Goal: Task Accomplishment & Management: Manage account settings

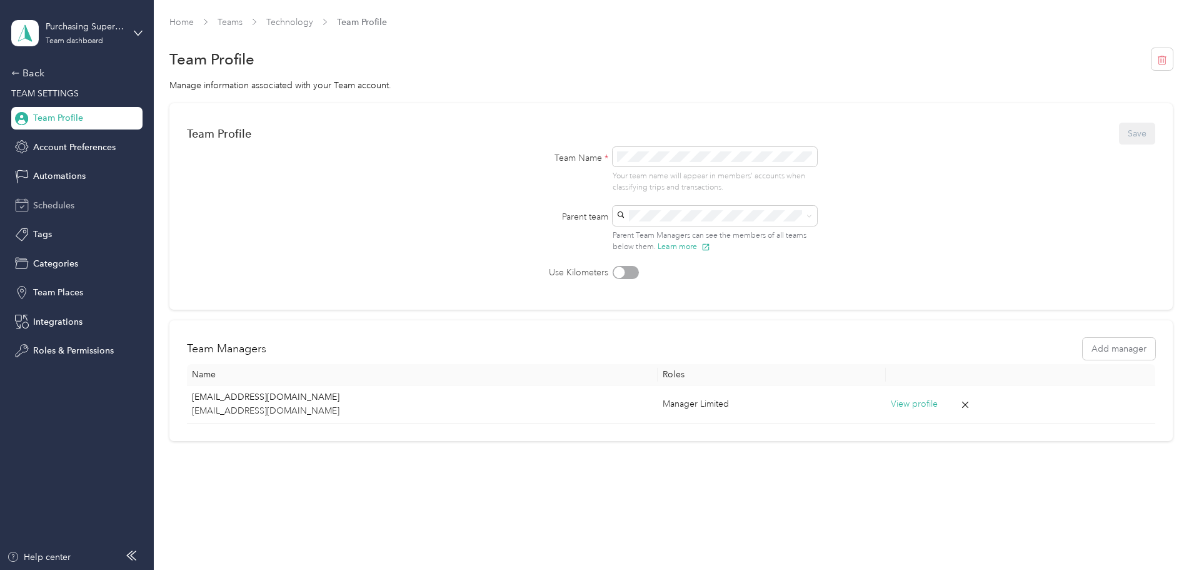
click at [74, 202] on span "Schedules" at bounding box center [53, 205] width 41 height 13
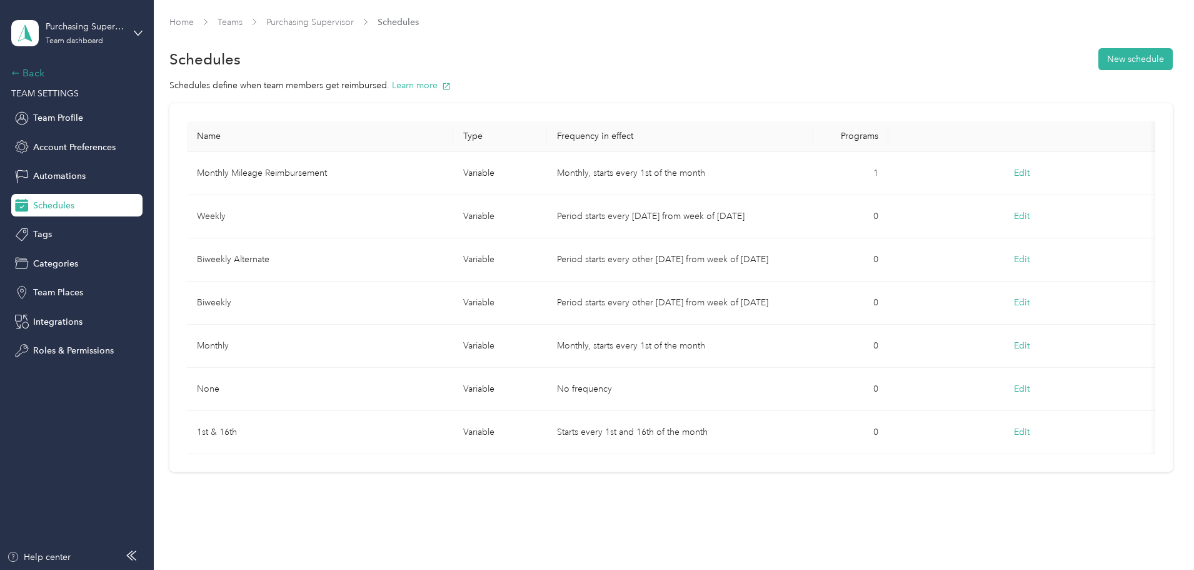
click at [36, 74] on div "Back" at bounding box center [73, 73] width 125 height 15
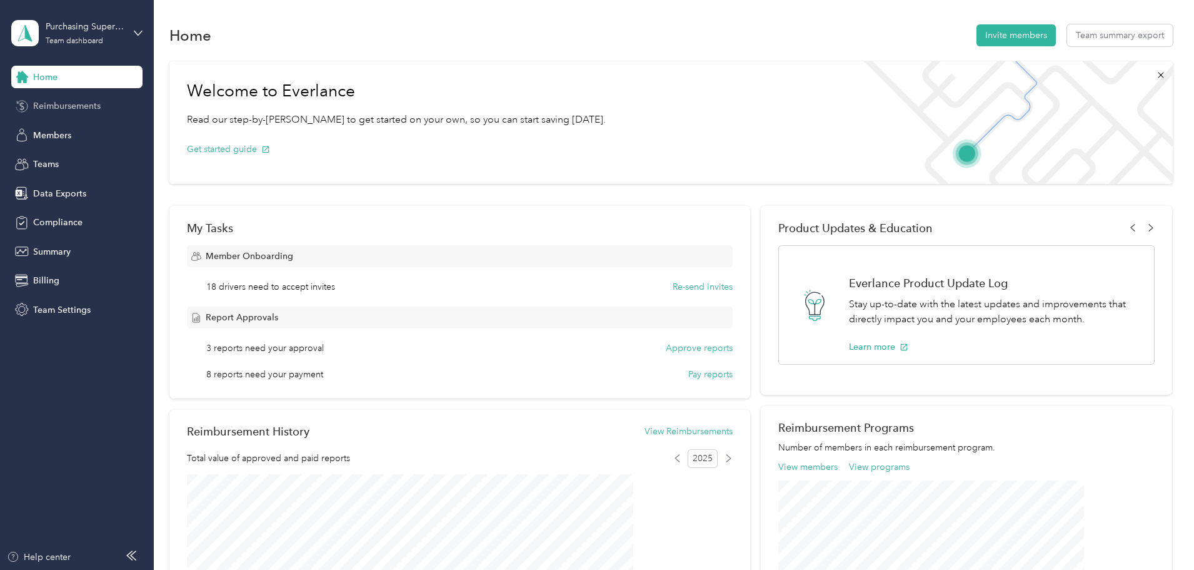
click at [64, 109] on span "Reimbursements" at bounding box center [67, 105] width 68 height 13
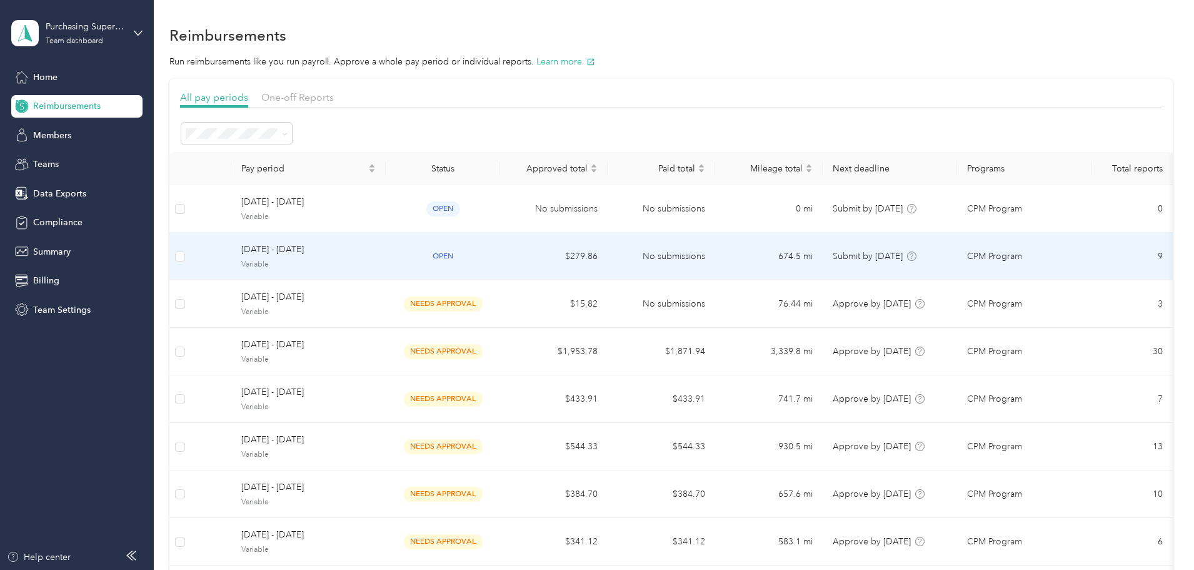
click at [376, 249] on span "[DATE] - [DATE]" at bounding box center [308, 250] width 134 height 14
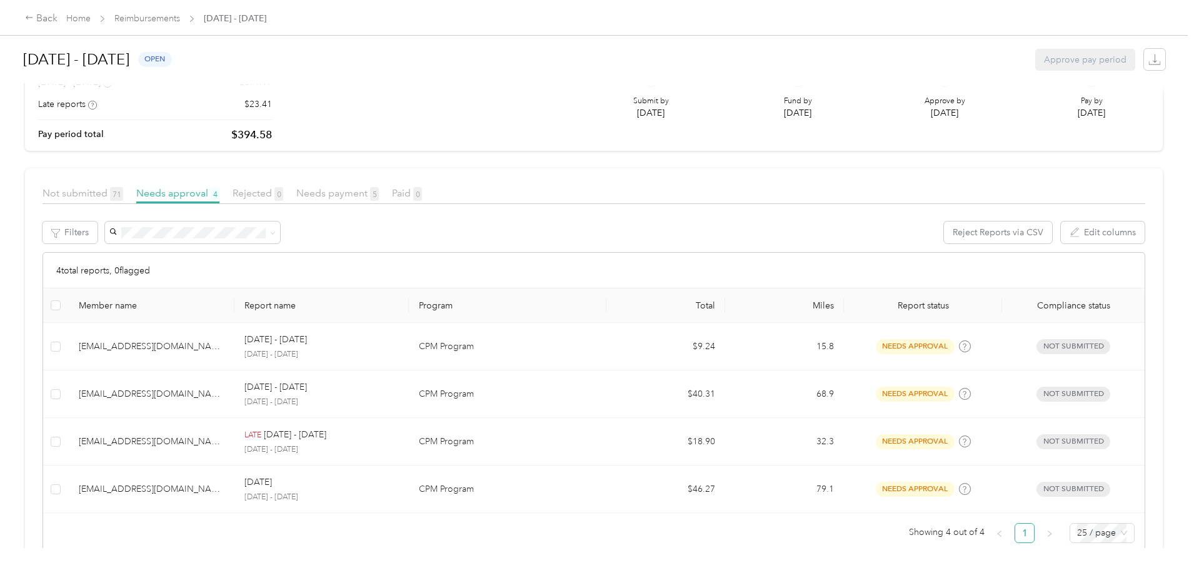
scroll to position [158, 0]
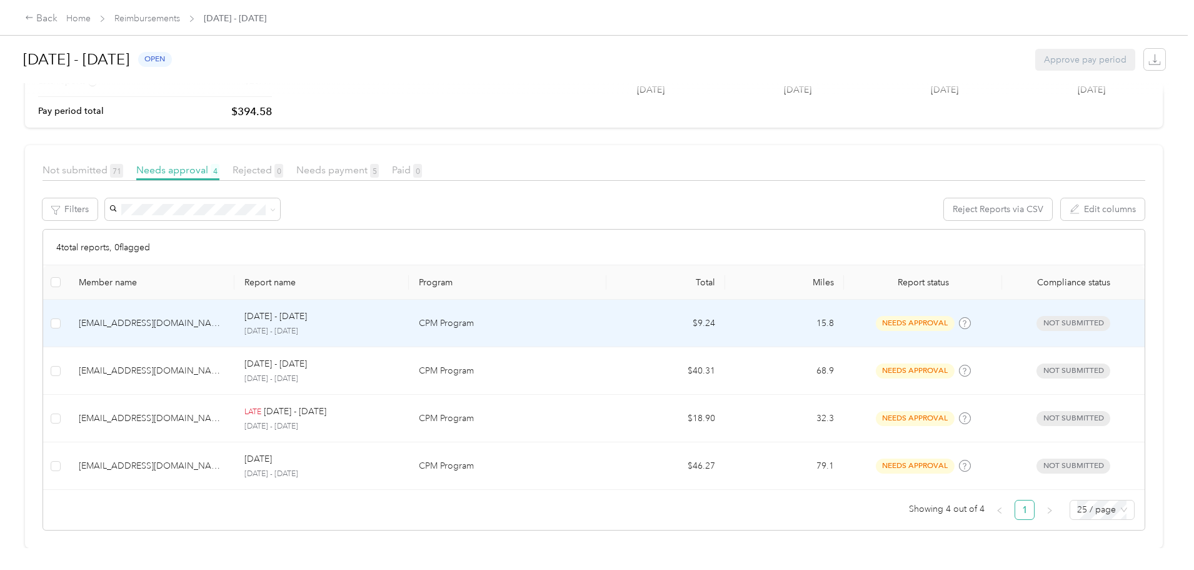
click at [398, 326] on p "[DATE] - [DATE]" at bounding box center [321, 331] width 154 height 11
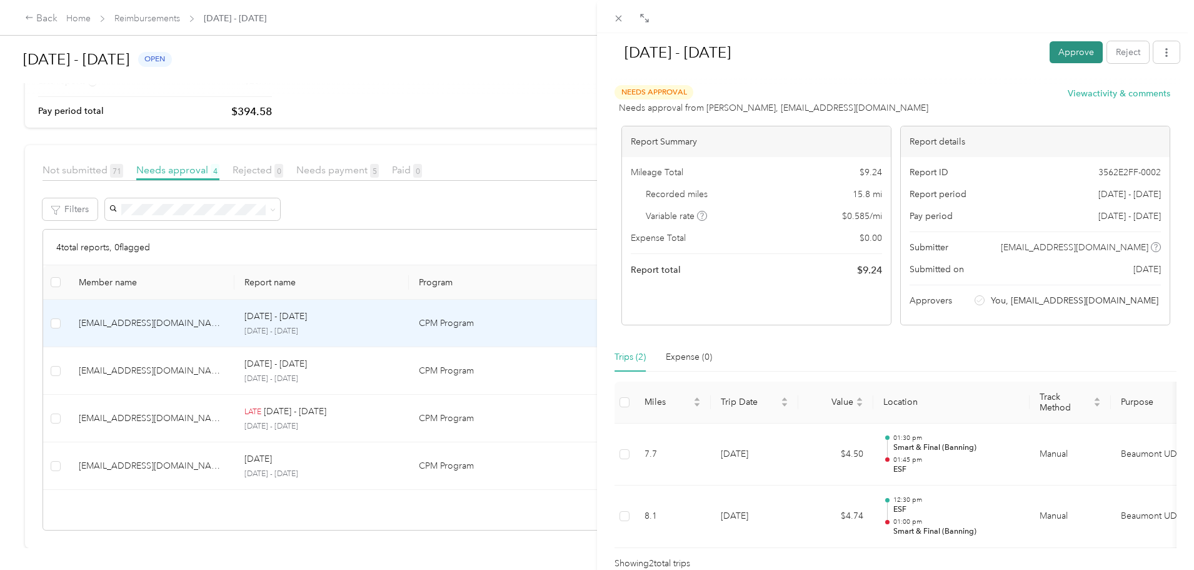
click at [1053, 53] on button "Approve" at bounding box center [1076, 52] width 53 height 22
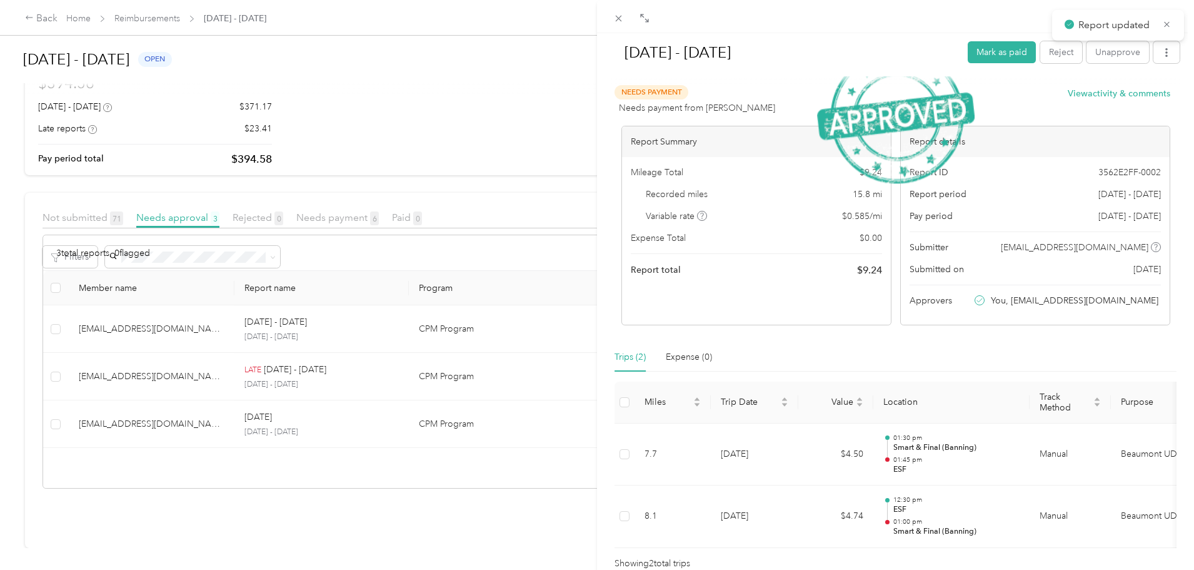
scroll to position [110, 0]
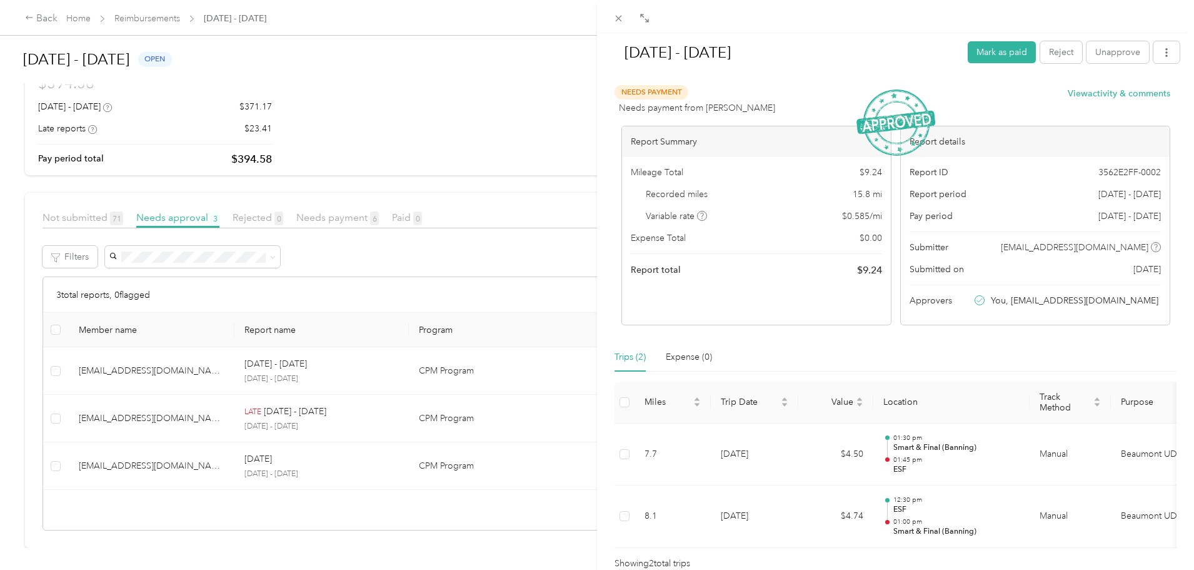
click at [338, 416] on div "[DATE] - [DATE] Mark as paid Reject Unapprove Needs Payment Needs payment from …" at bounding box center [597, 285] width 1194 height 570
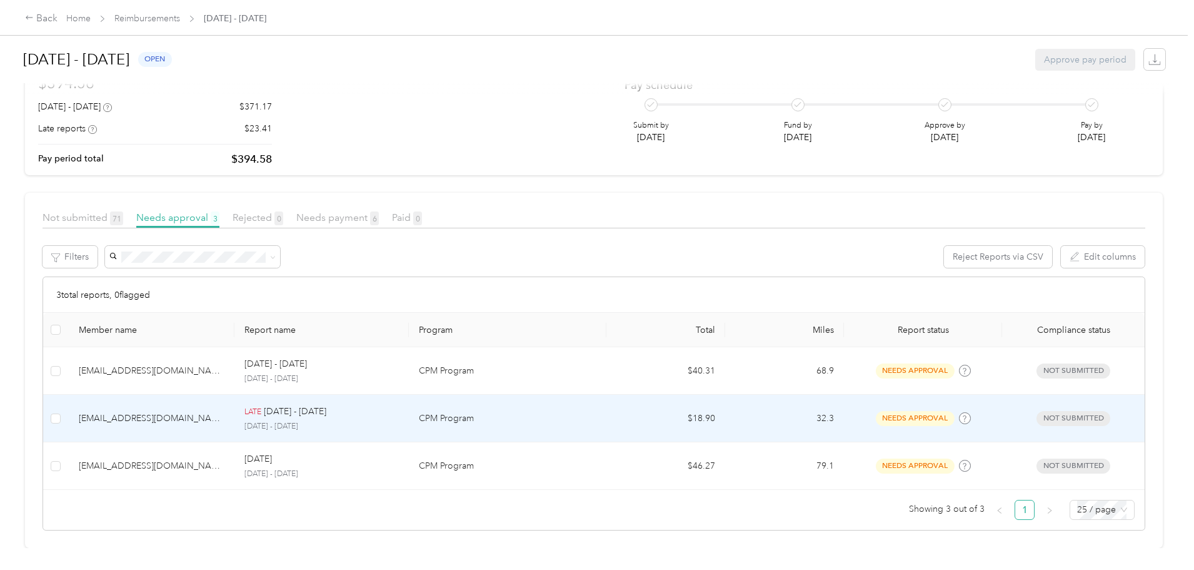
click at [338, 421] on p "[DATE] - [DATE]" at bounding box center [321, 426] width 154 height 11
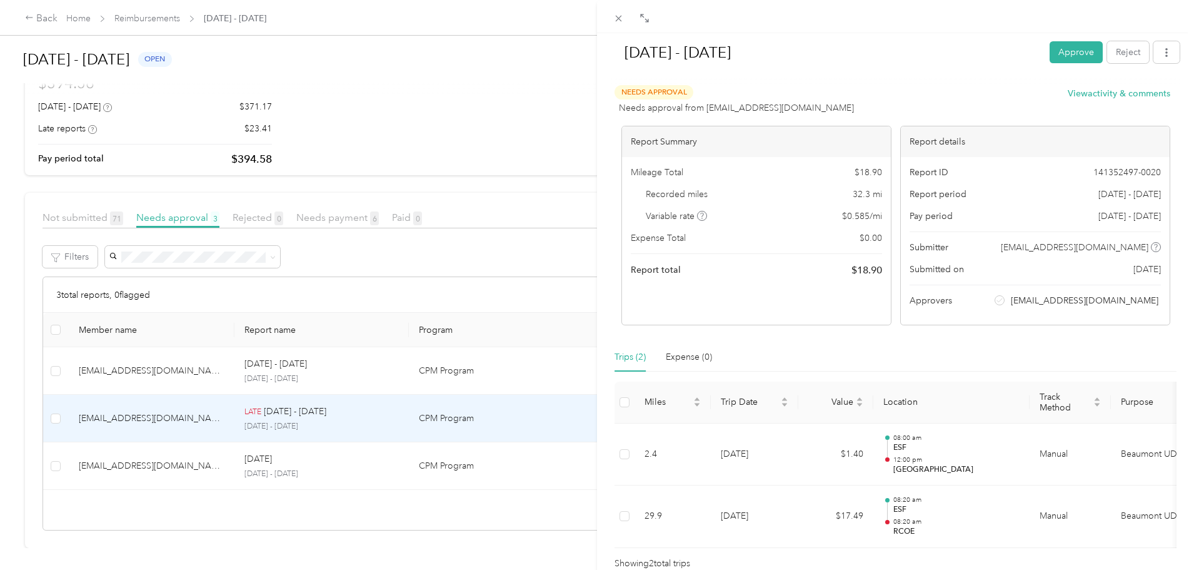
click at [350, 442] on div "[DATE] - [DATE] Approve Reject Needs Approval Needs approval from [EMAIL_ADDRES…" at bounding box center [597, 285] width 1194 height 570
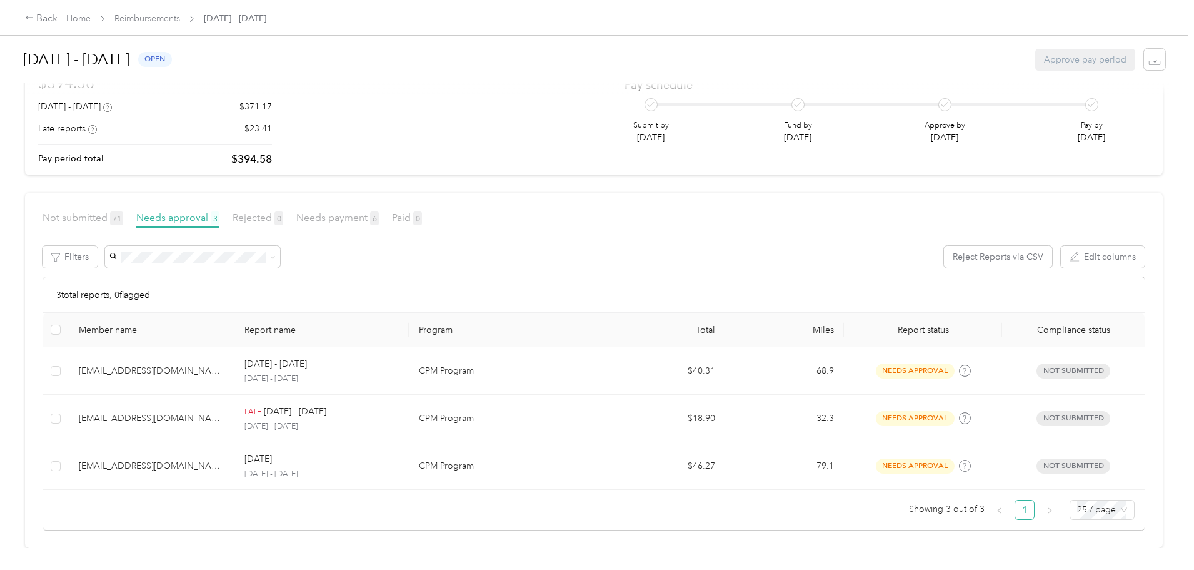
click at [272, 455] on p "[DATE]" at bounding box center [258, 459] width 28 height 14
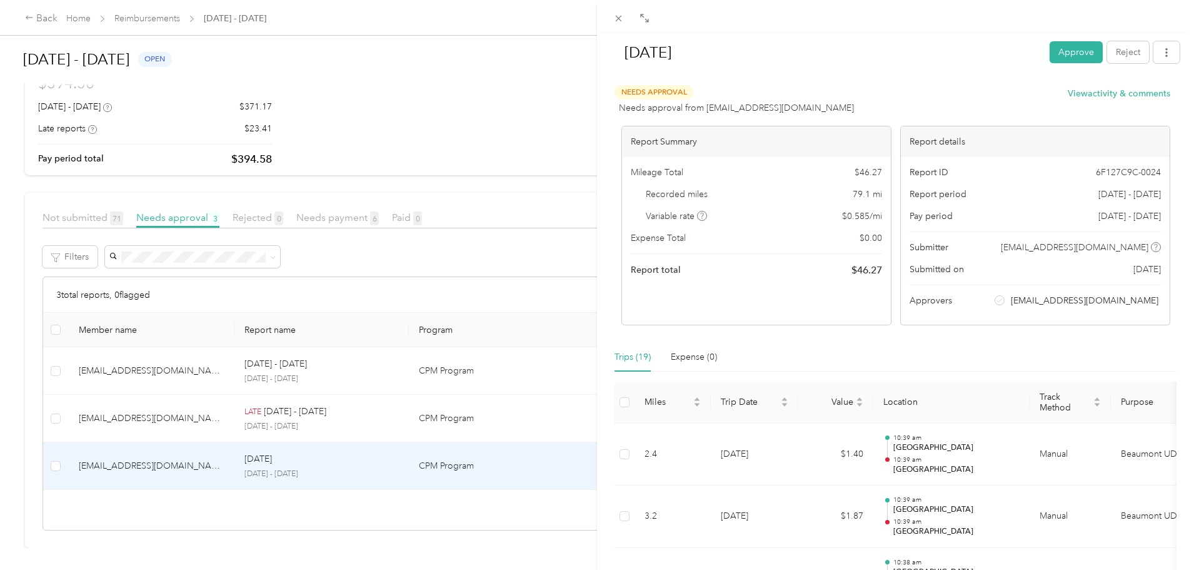
click at [359, 376] on div "[DATE] Approve Reject Needs Approval Needs approval from [EMAIL_ADDRESS][DOMAIN…" at bounding box center [597, 285] width 1194 height 570
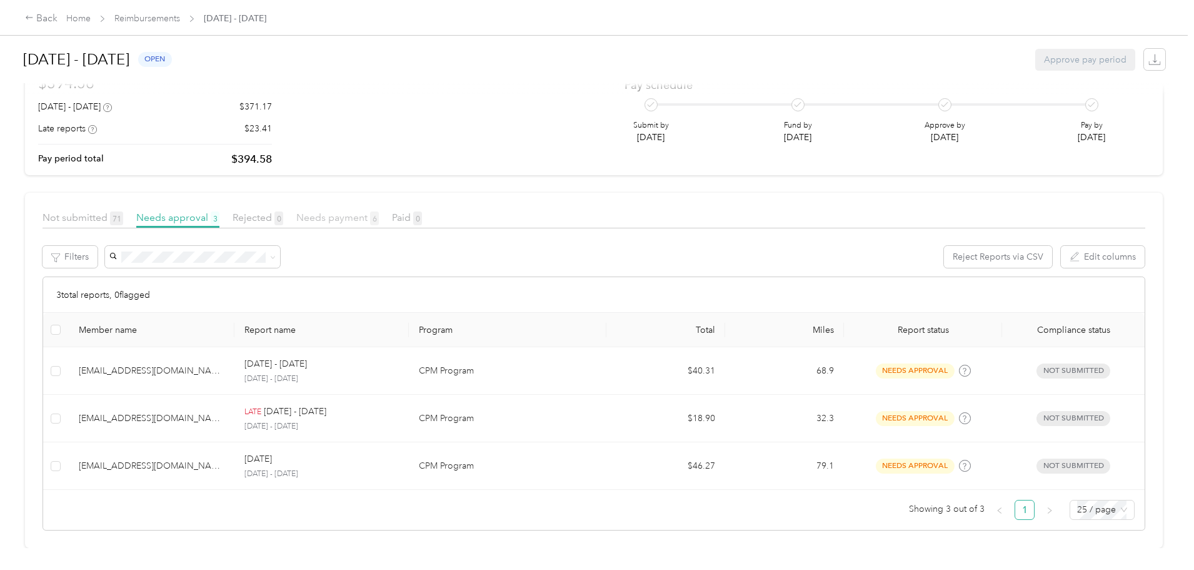
click at [379, 211] on span "Needs payment 6" at bounding box center [337, 217] width 83 height 12
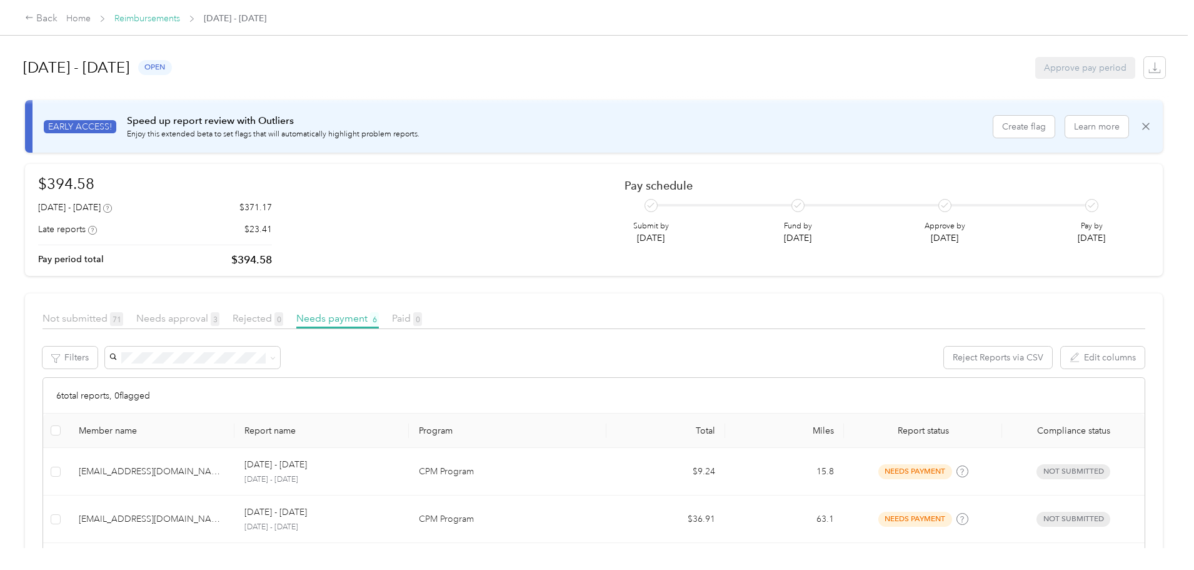
click at [180, 18] on link "Reimbursements" at bounding box center [147, 18] width 66 height 11
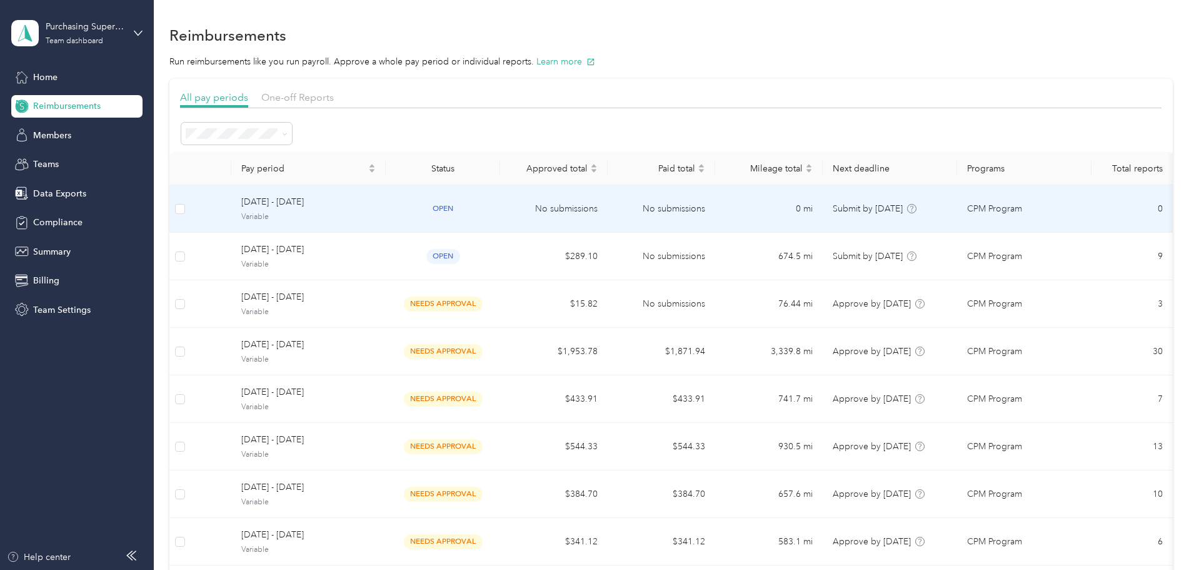
click at [363, 222] on span "Variable" at bounding box center [308, 216] width 134 height 11
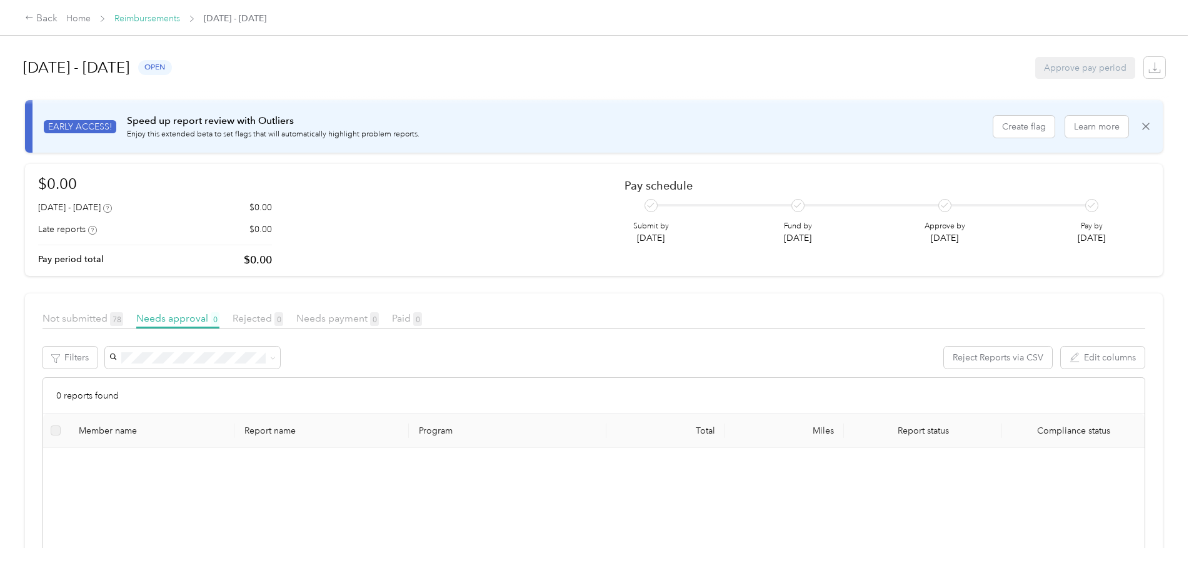
click at [180, 18] on link "Reimbursements" at bounding box center [147, 18] width 66 height 11
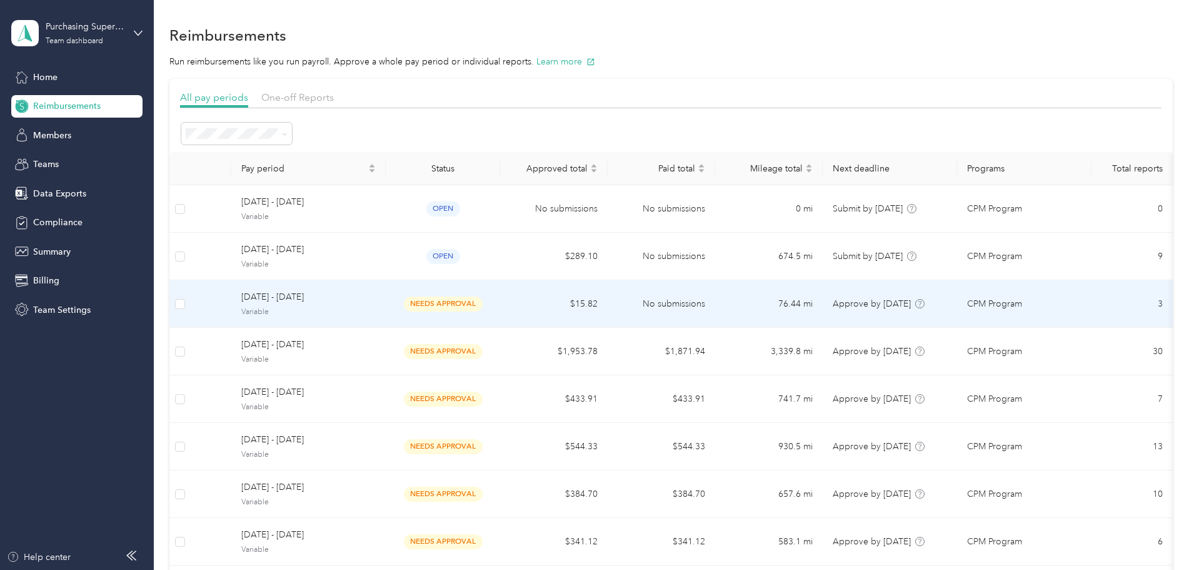
click at [373, 297] on span "[DATE] - [DATE]" at bounding box center [308, 297] width 134 height 14
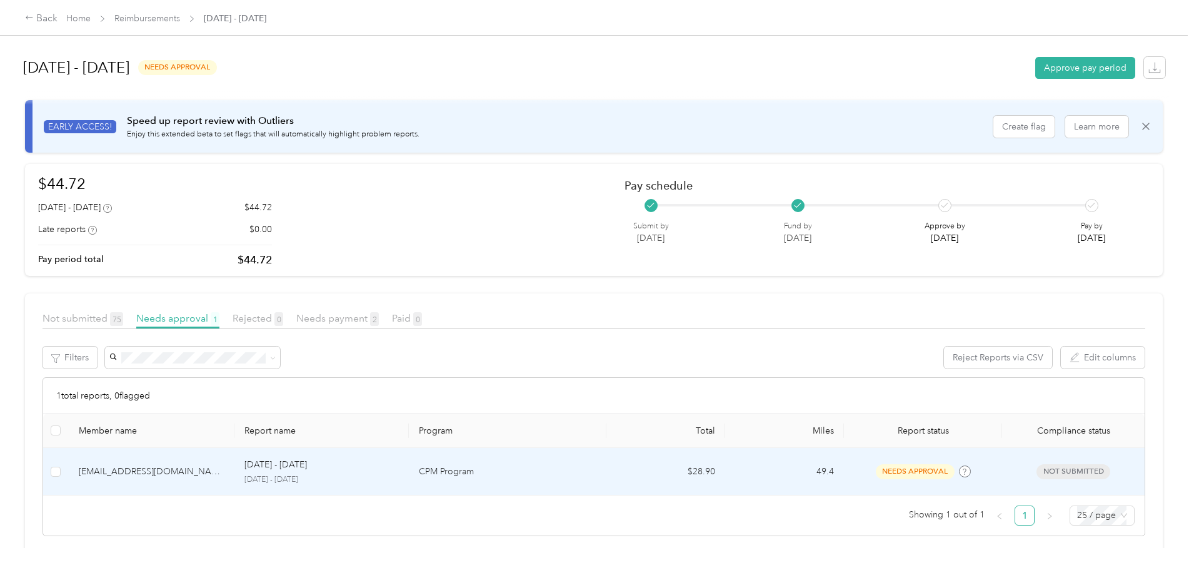
click at [347, 473] on div "[DATE] - [DATE] [DATE] - [DATE]" at bounding box center [321, 471] width 154 height 27
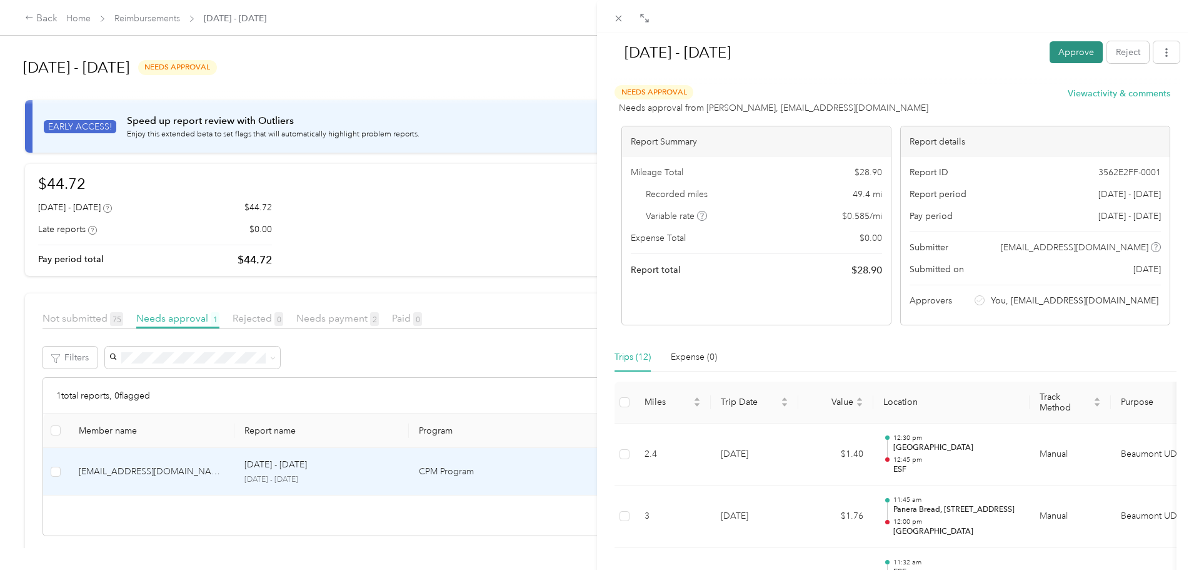
click at [1058, 50] on button "Approve" at bounding box center [1076, 52] width 53 height 22
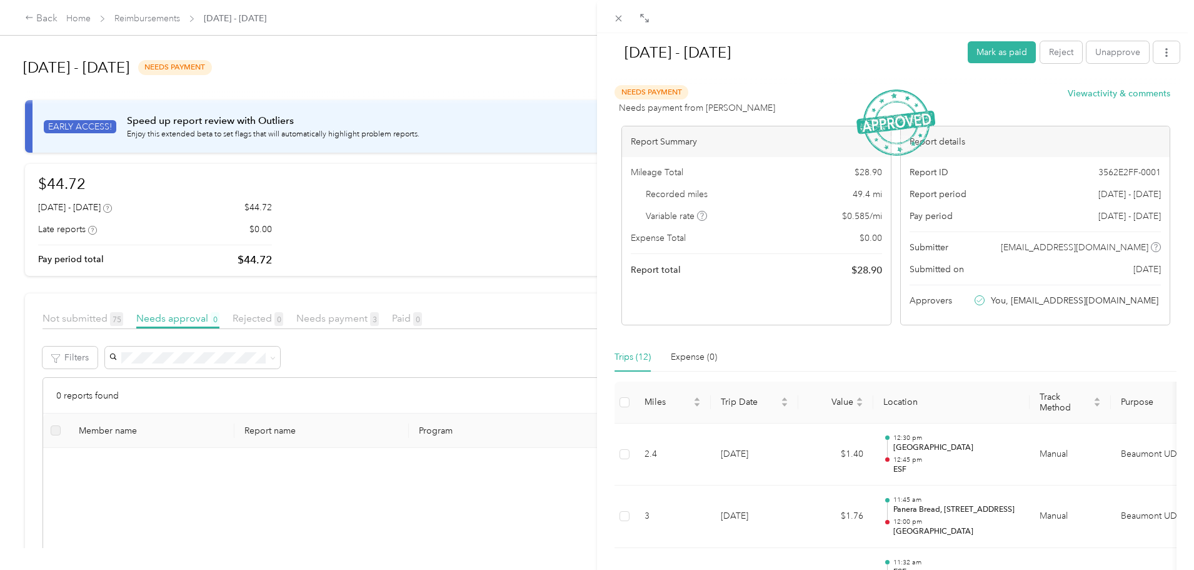
click at [178, 17] on div "[DATE] - [DATE] Mark as paid Reject Unapprove Needs Payment Needs payment from …" at bounding box center [597, 285] width 1194 height 570
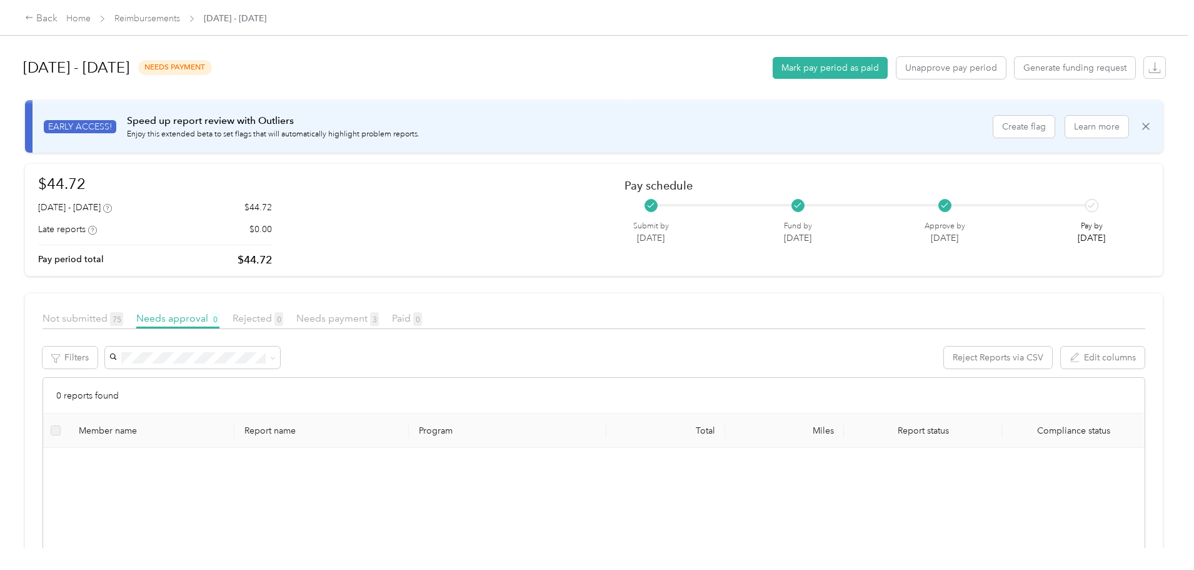
click at [58, 14] on div "Back" at bounding box center [41, 18] width 33 height 15
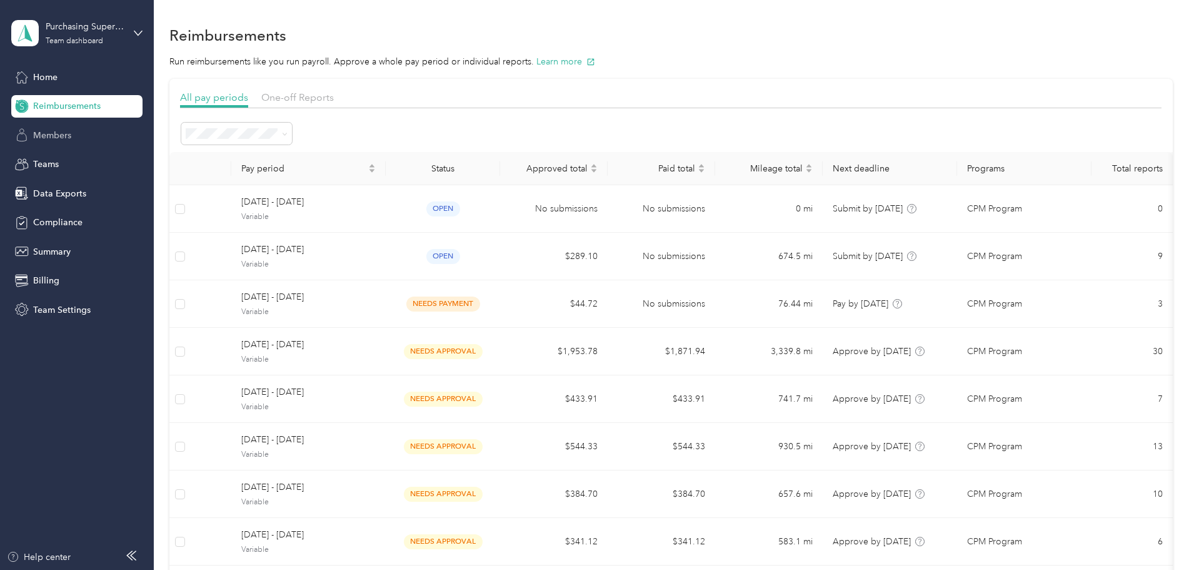
click at [62, 133] on span "Members" at bounding box center [52, 135] width 38 height 13
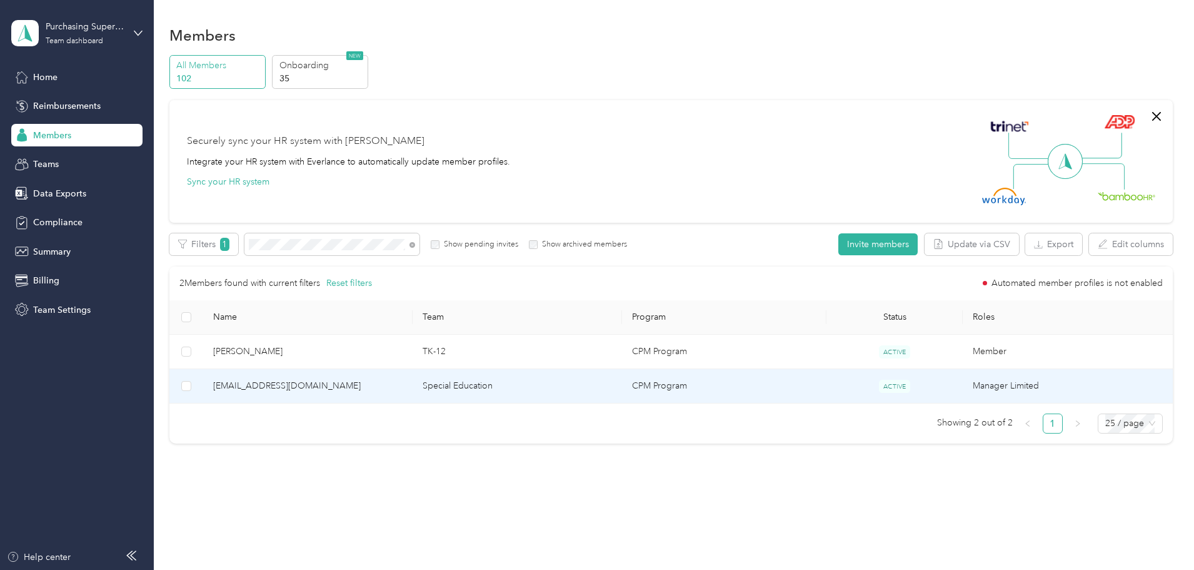
click at [403, 382] on span "[EMAIL_ADDRESS][DOMAIN_NAME]" at bounding box center [307, 386] width 189 height 14
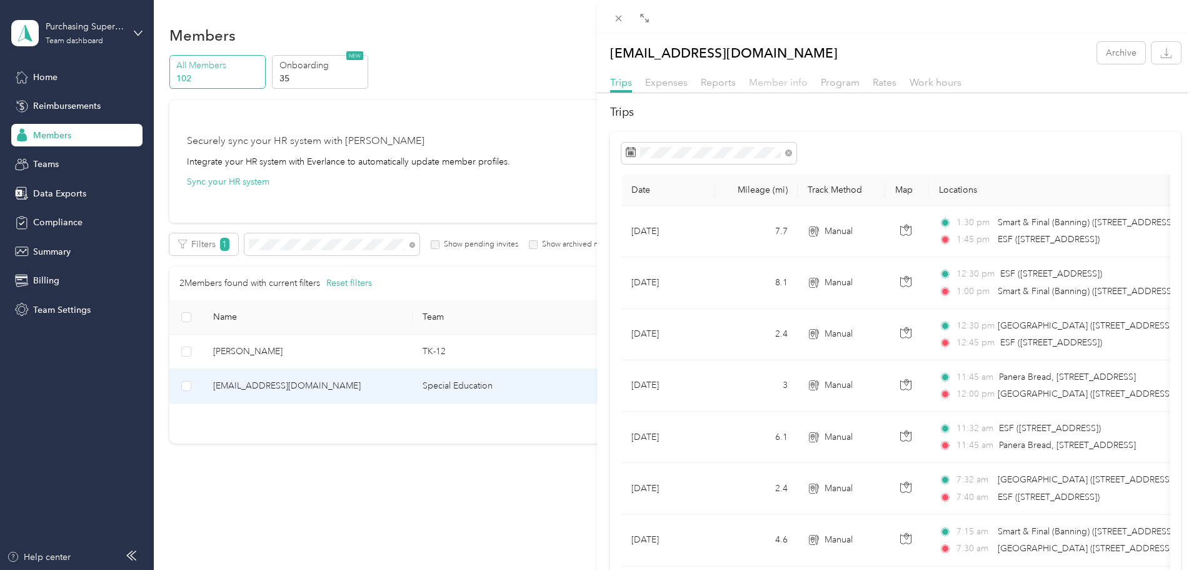
click at [779, 81] on span "Member info" at bounding box center [778, 82] width 59 height 12
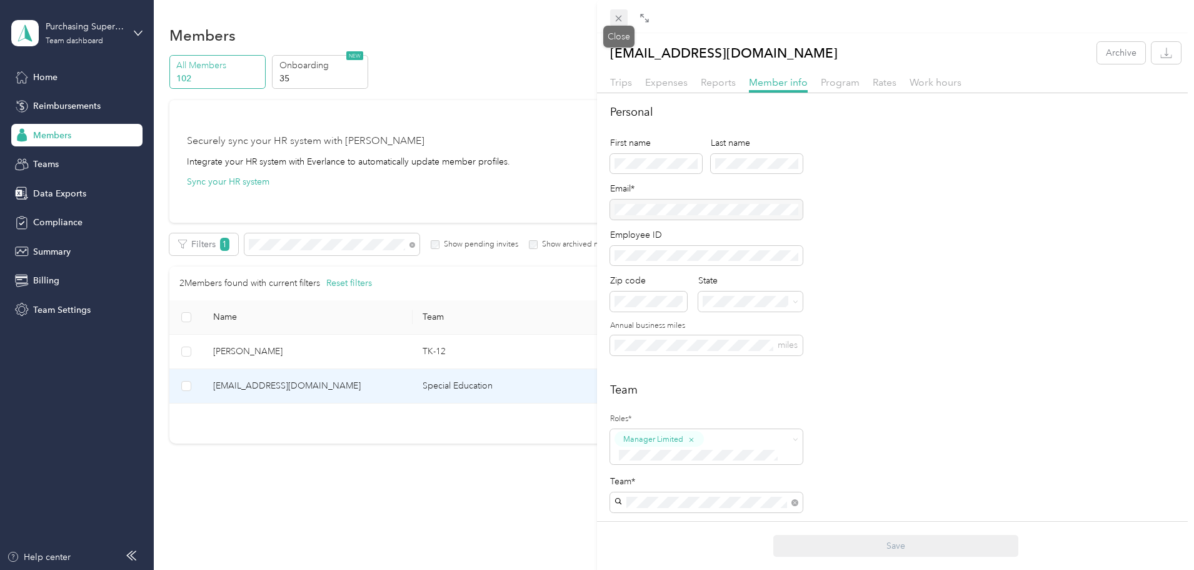
click at [617, 19] on icon at bounding box center [618, 18] width 11 height 11
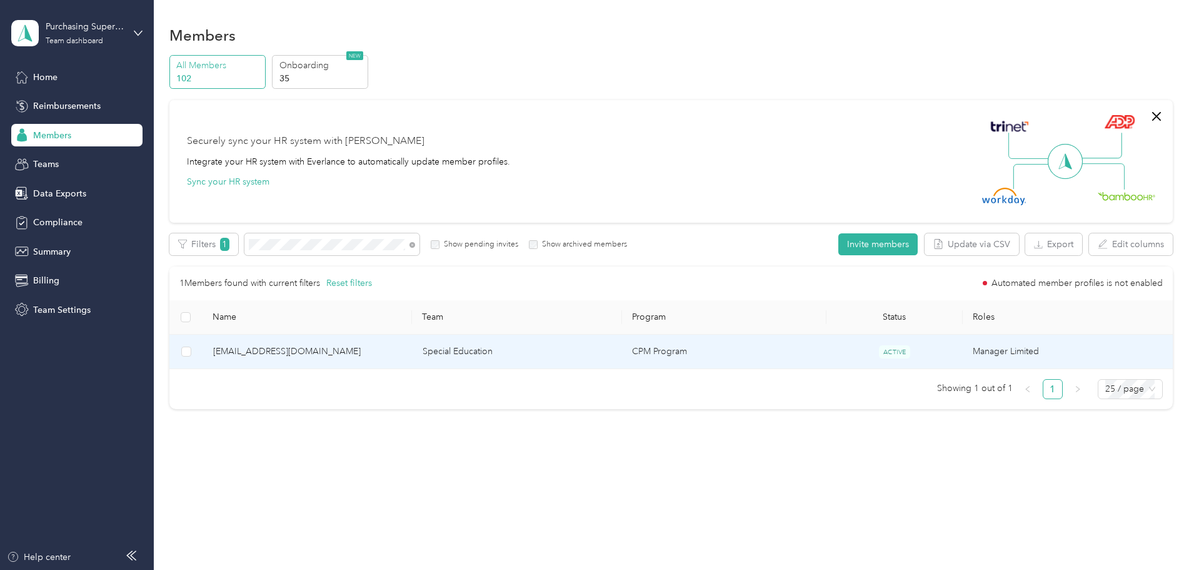
click at [403, 350] on span "[EMAIL_ADDRESS][DOMAIN_NAME]" at bounding box center [307, 352] width 189 height 14
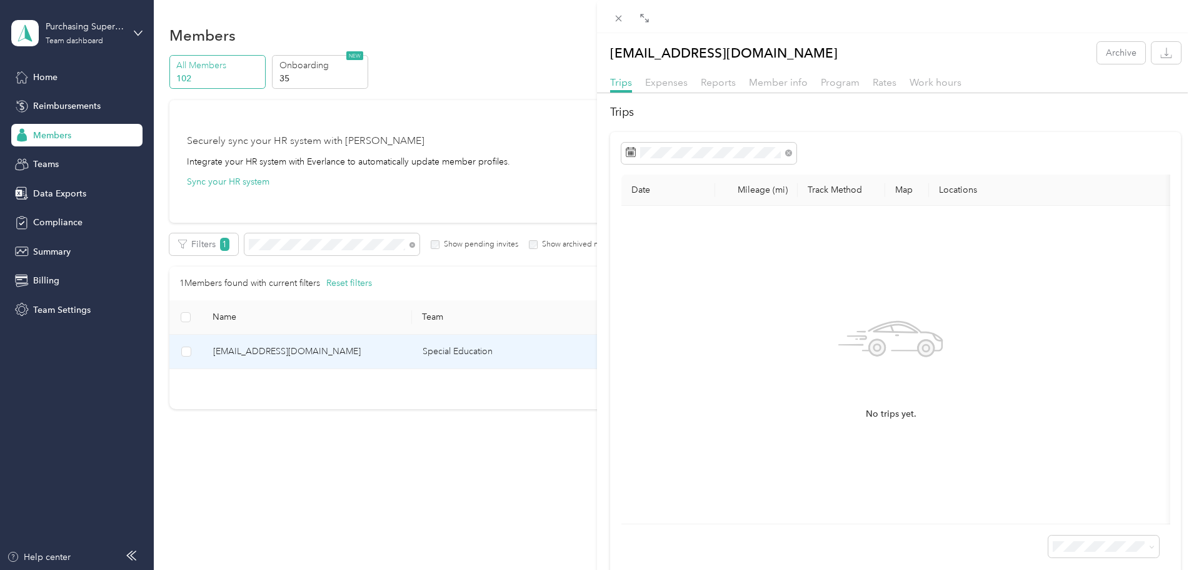
click at [50, 78] on div "[EMAIL_ADDRESS][DOMAIN_NAME] Archive Trips Expenses Reports Member info Program…" at bounding box center [597, 285] width 1194 height 570
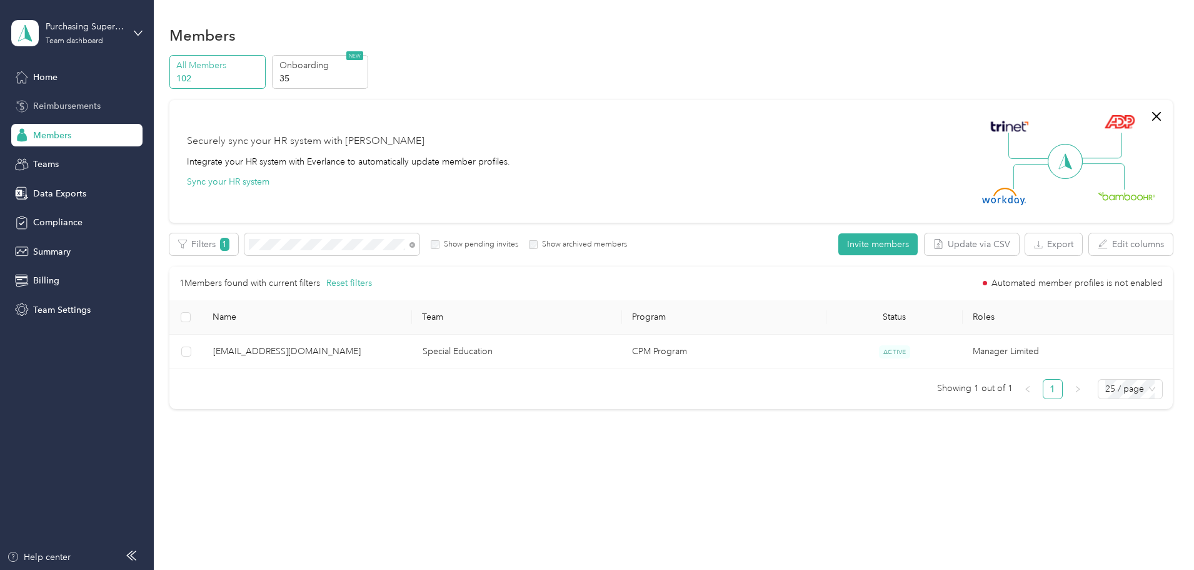
click at [64, 105] on span "Reimbursements" at bounding box center [67, 105] width 68 height 13
